Goal: Navigation & Orientation: Find specific page/section

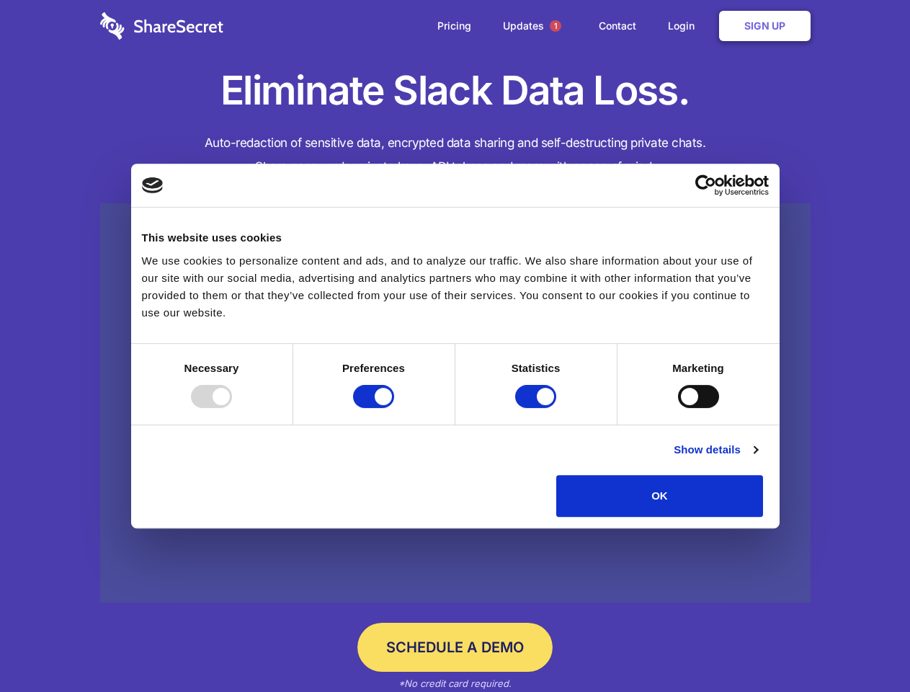
click at [232, 408] on div at bounding box center [211, 396] width 41 height 23
click at [394, 408] on input "Preferences" at bounding box center [373, 396] width 41 height 23
checkbox input "false"
click at [537, 408] on input "Statistics" at bounding box center [535, 396] width 41 height 23
checkbox input "false"
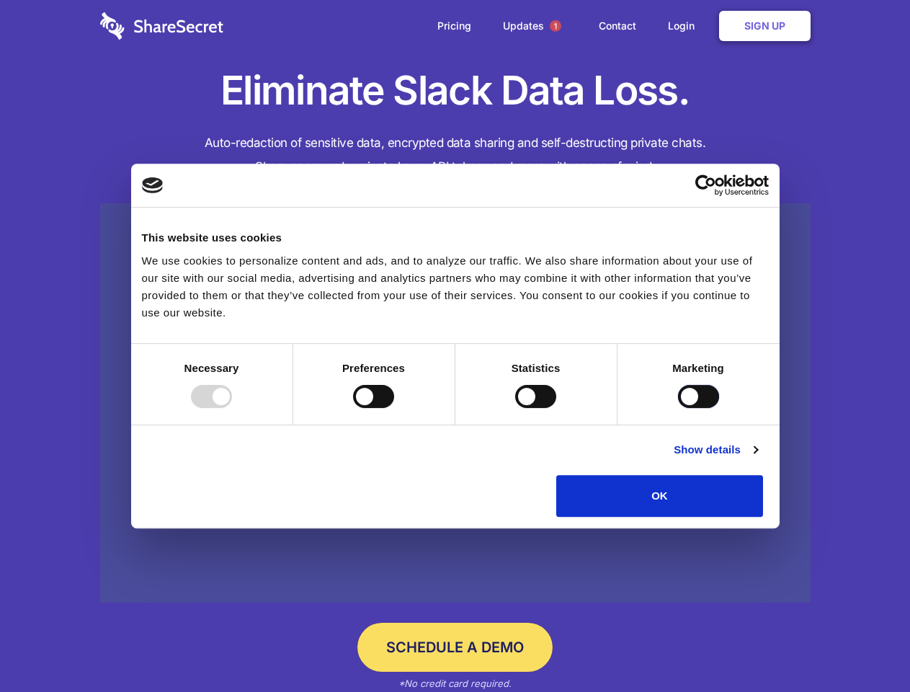
click at [678, 408] on input "Marketing" at bounding box center [698, 396] width 41 height 23
checkbox input "true"
click at [757, 458] on link "Show details" at bounding box center [716, 449] width 84 height 17
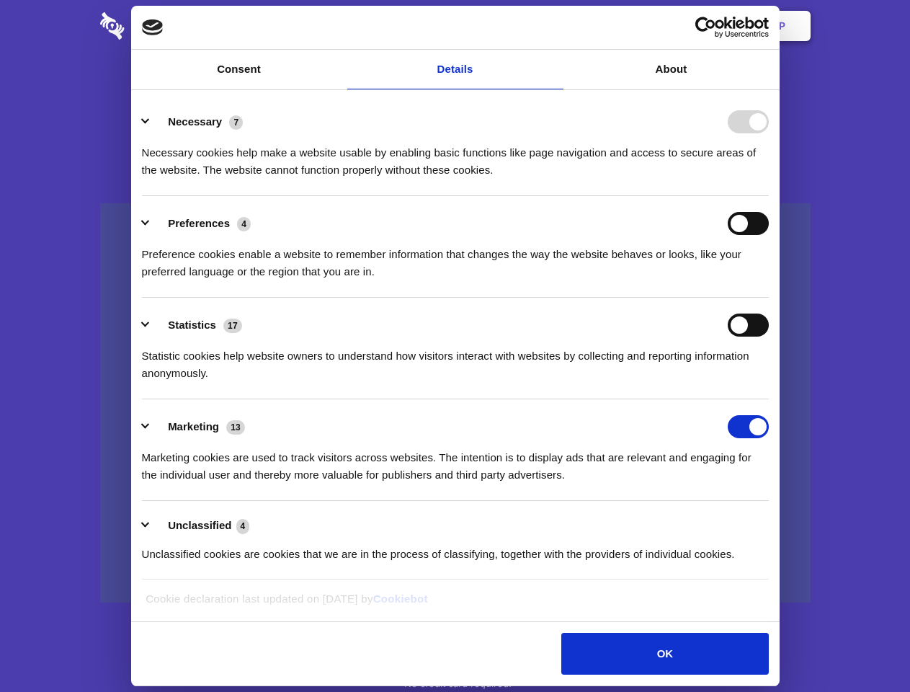
click at [769, 196] on li "Necessary 7 Necessary cookies help make a website usable by enabling basic func…" at bounding box center [455, 145] width 627 height 102
click at [555, 26] on span "1" at bounding box center [556, 26] width 12 height 12
